Goal: Transaction & Acquisition: Purchase product/service

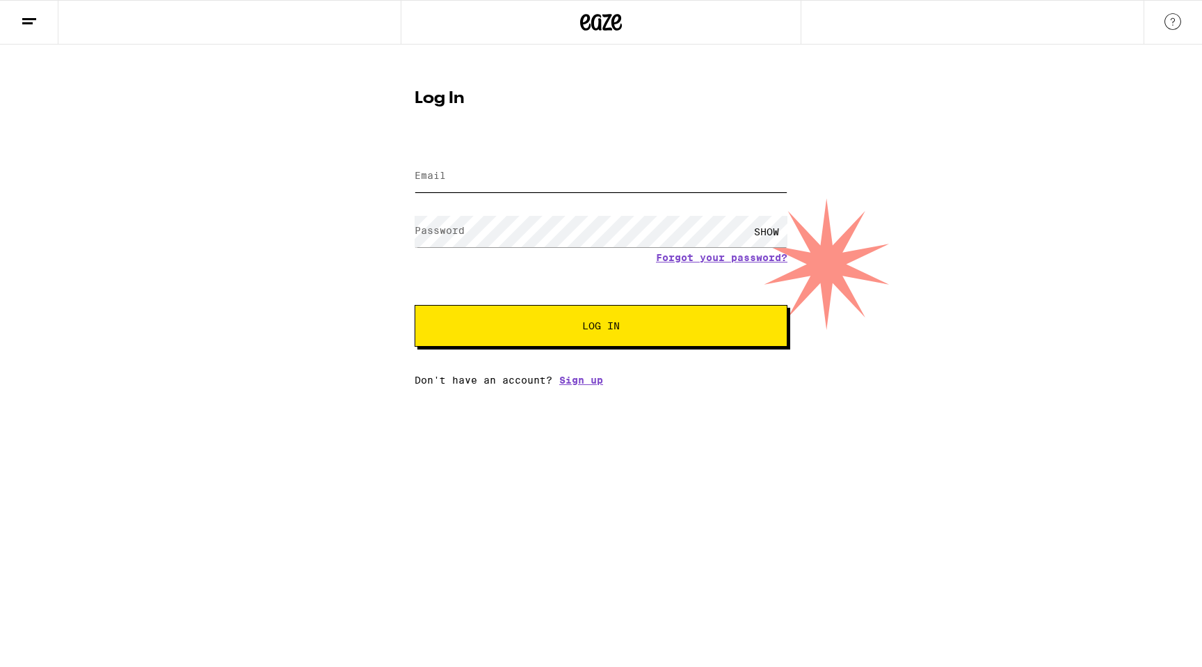
click at [668, 176] on input "Email" at bounding box center [601, 176] width 373 height 31
type input "[EMAIL_ADDRESS][DOMAIN_NAME]"
click at [583, 254] on div "Forgot your password?" at bounding box center [601, 257] width 373 height 11
click at [415, 305] on button "Log In" at bounding box center [601, 326] width 373 height 42
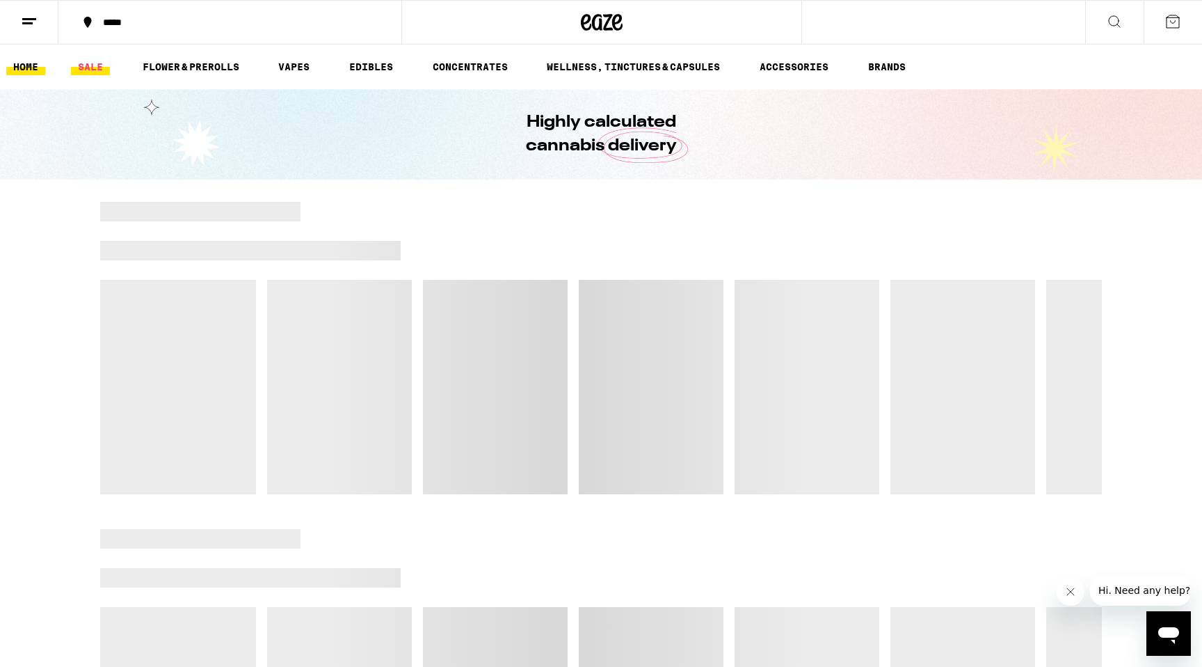
click at [91, 70] on link "SALE" at bounding box center [90, 66] width 39 height 17
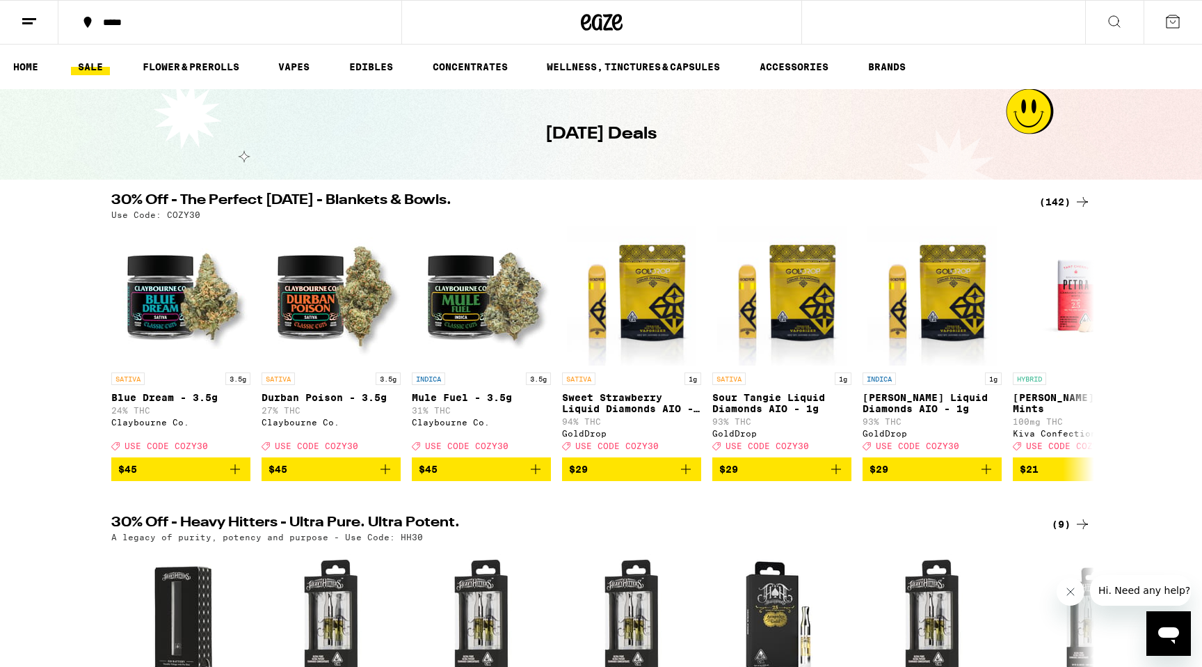
click at [1074, 204] on div "(142)" at bounding box center [1065, 201] width 51 height 17
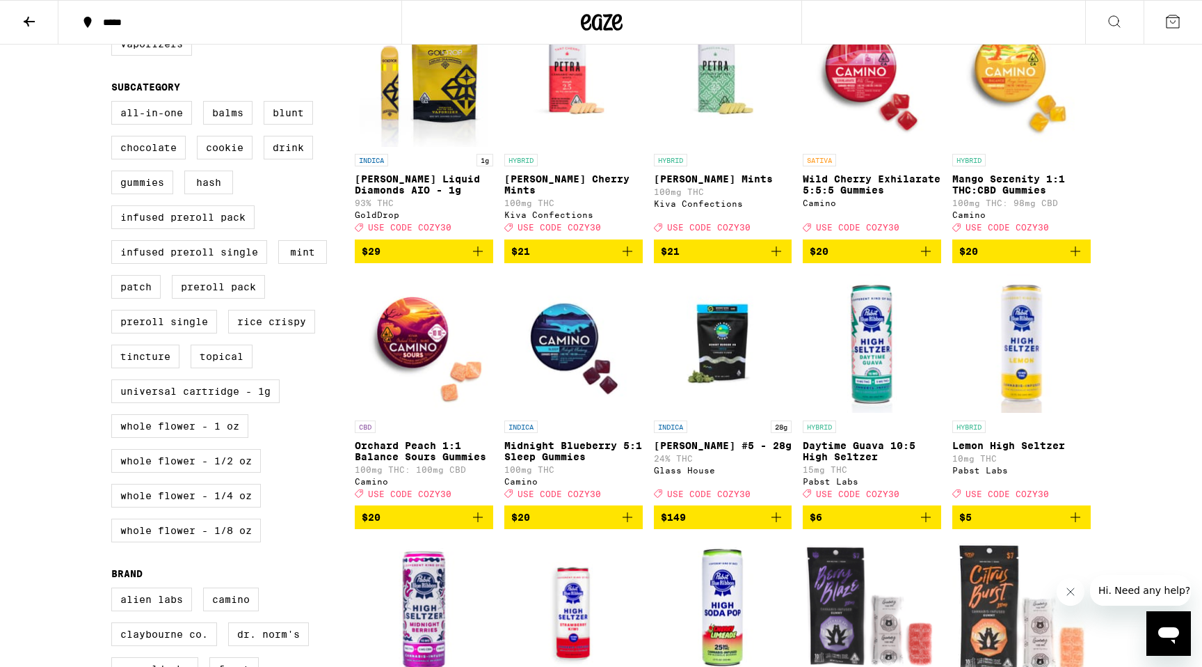
scroll to position [446, 0]
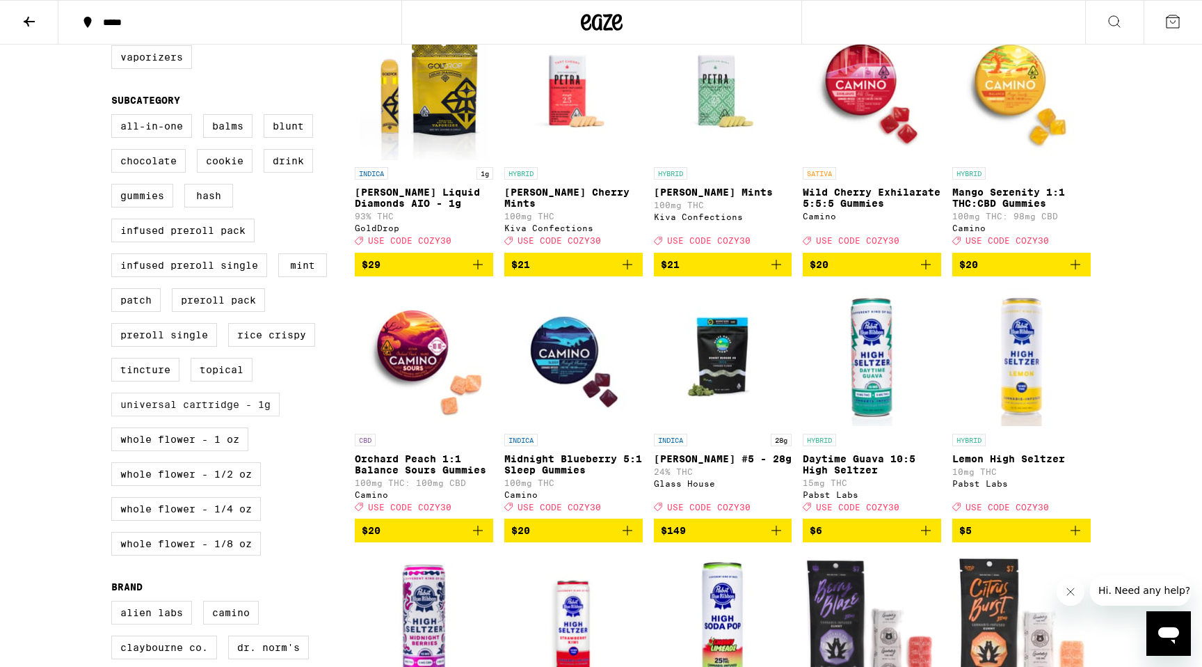
click at [248, 416] on label "Universal Cartridge - 1g" at bounding box center [195, 404] width 168 height 24
click at [115, 117] on input "Universal Cartridge - 1g" at bounding box center [114, 116] width 1 height 1
checkbox input "true"
